Goal: Information Seeking & Learning: Learn about a topic

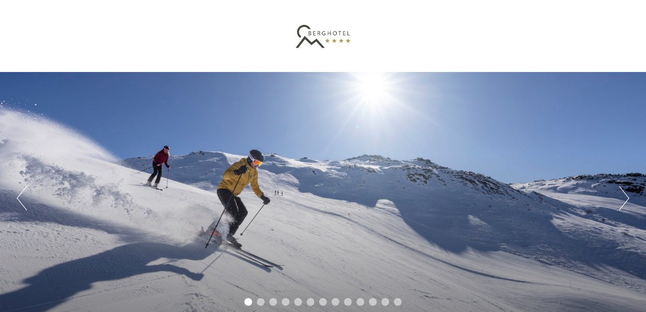
click at [622, 205] on button "Next" at bounding box center [624, 198] width 10 height 24
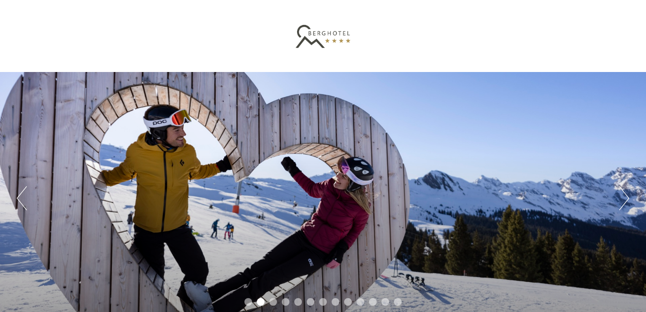
scroll to position [273, 0]
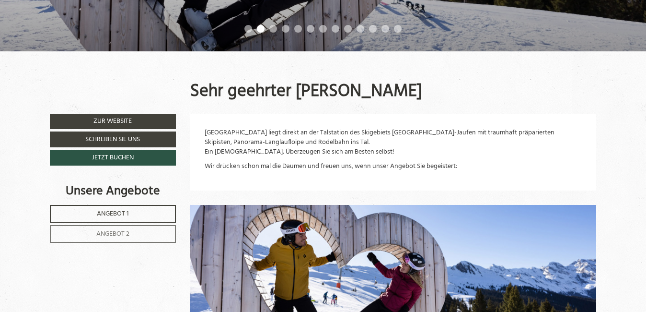
click at [138, 215] on link "Angebot 1" at bounding box center [113, 214] width 126 height 18
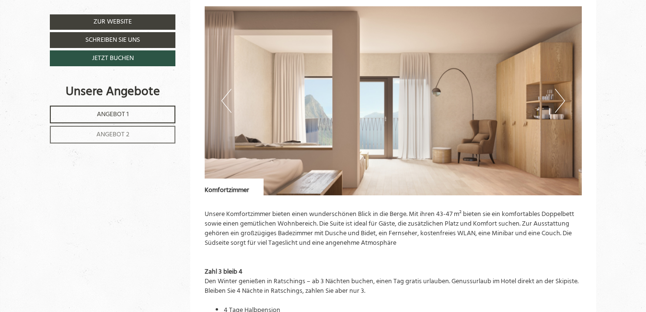
scroll to position [1022, 0]
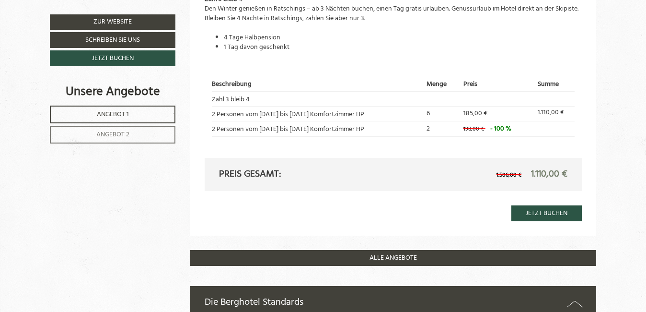
click at [118, 129] on span "Angebot 2" at bounding box center [112, 134] width 33 height 11
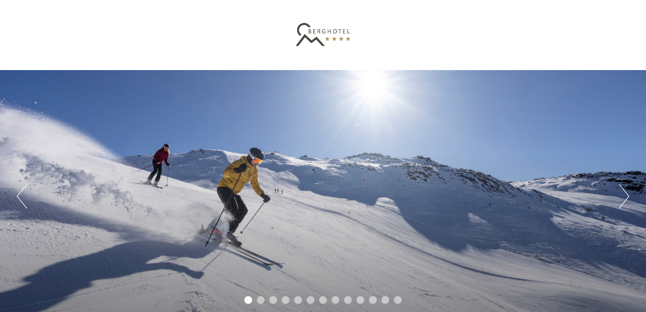
scroll to position [0, 0]
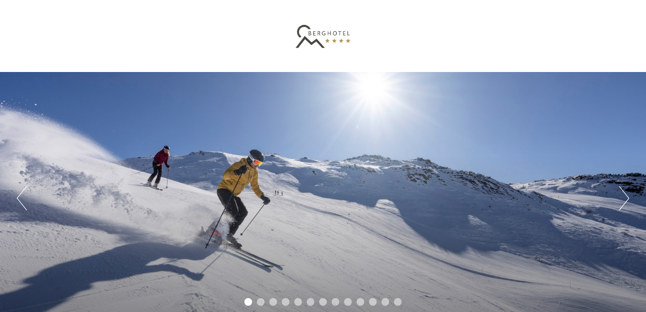
click at [623, 195] on button "Next" at bounding box center [624, 198] width 10 height 24
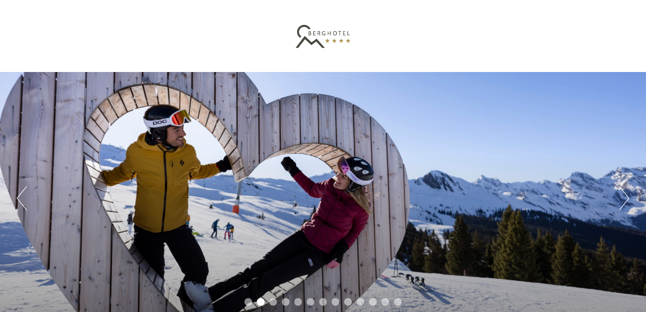
click at [623, 195] on button "Next" at bounding box center [624, 198] width 10 height 24
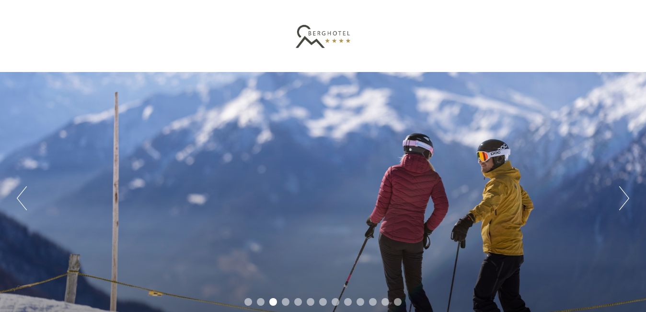
click at [623, 195] on button "Next" at bounding box center [624, 198] width 10 height 24
click at [622, 195] on button "Next" at bounding box center [624, 198] width 10 height 24
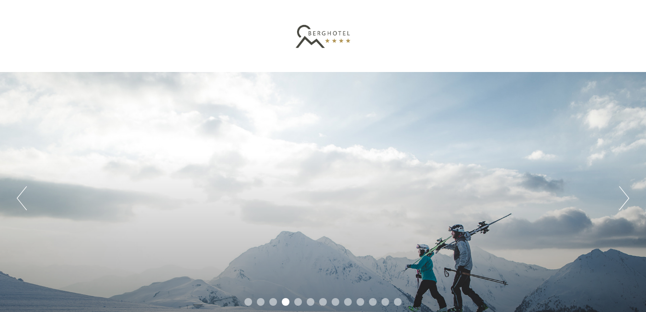
click at [622, 195] on button "Next" at bounding box center [624, 198] width 10 height 24
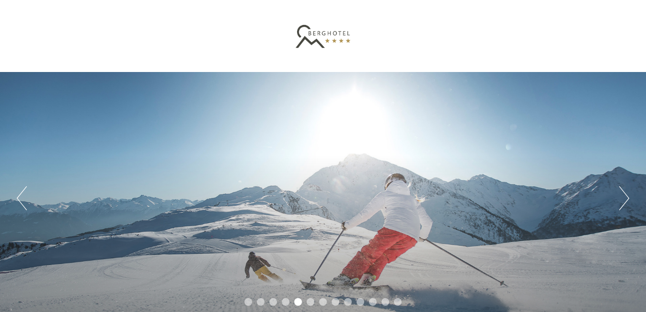
click at [622, 195] on button "Next" at bounding box center [624, 198] width 10 height 24
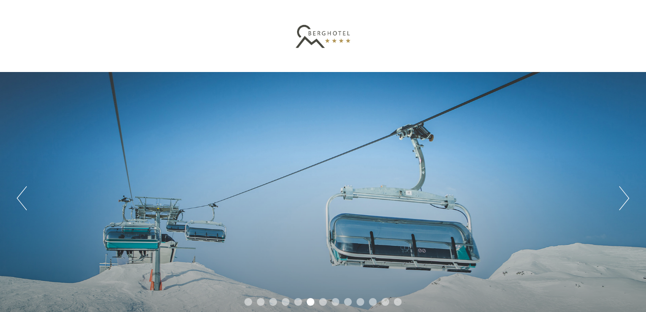
click at [622, 195] on button "Next" at bounding box center [624, 198] width 10 height 24
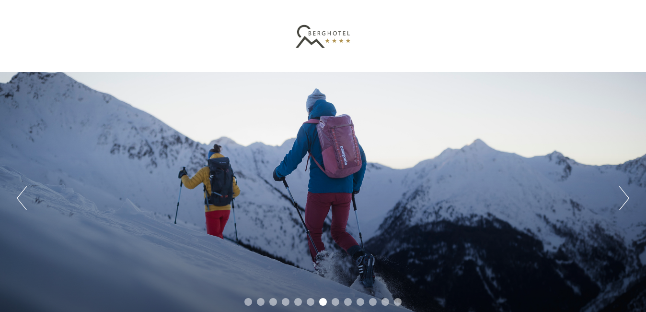
click at [622, 195] on button "Next" at bounding box center [624, 198] width 10 height 24
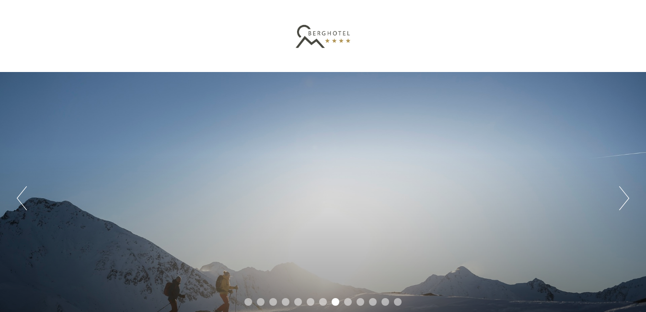
click at [622, 195] on button "Next" at bounding box center [624, 198] width 10 height 24
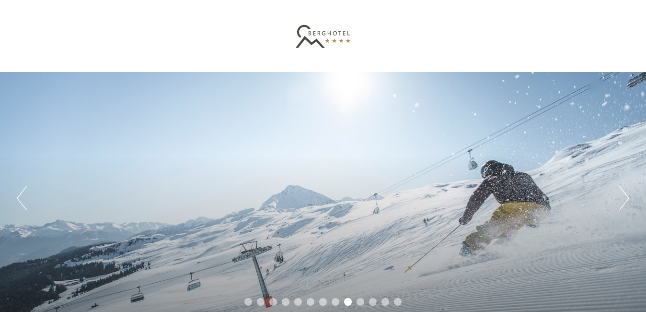
click at [622, 195] on button "Next" at bounding box center [624, 198] width 10 height 24
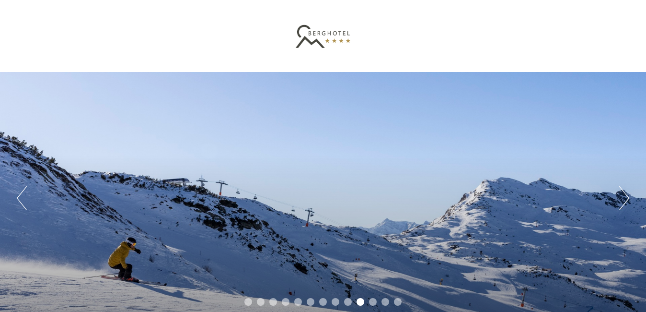
click at [622, 195] on button "Next" at bounding box center [624, 198] width 10 height 24
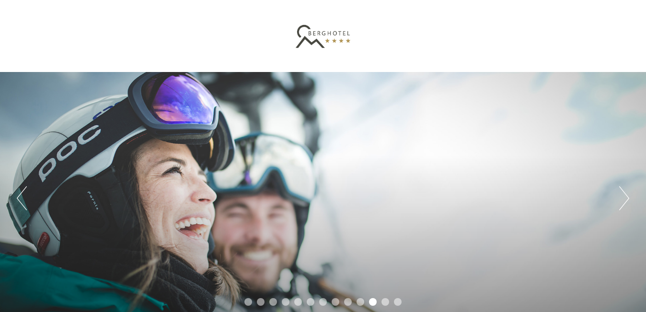
click at [622, 195] on button "Next" at bounding box center [624, 198] width 10 height 24
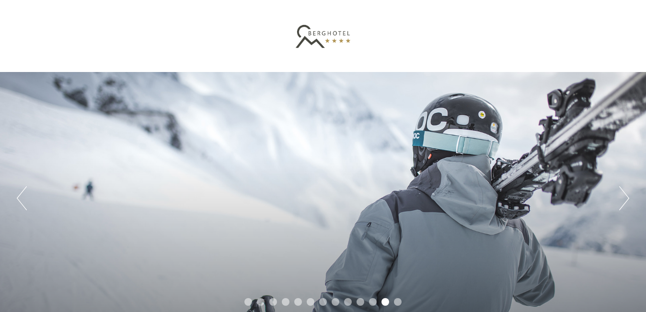
click at [622, 195] on button "Next" at bounding box center [624, 198] width 10 height 24
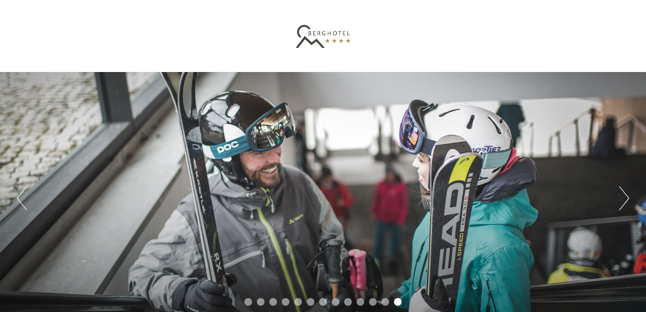
click at [622, 195] on button "Next" at bounding box center [624, 198] width 10 height 24
